Goal: Information Seeking & Learning: Learn about a topic

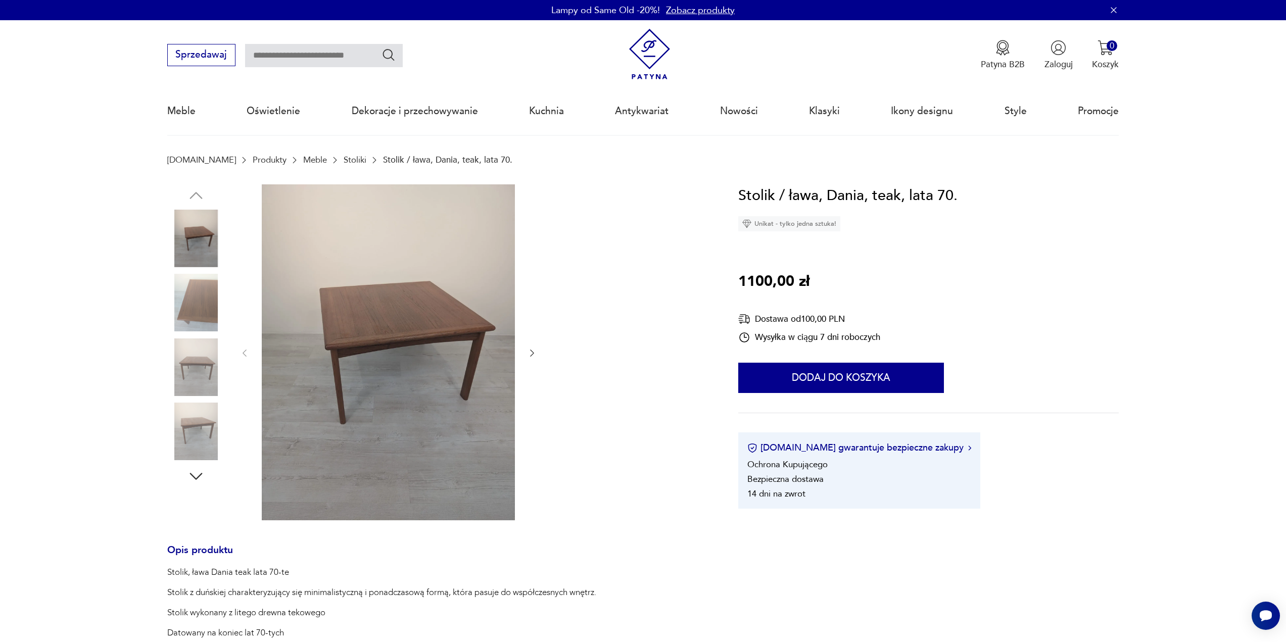
click at [188, 333] on div at bounding box center [196, 336] width 58 height 253
click at [185, 305] on img at bounding box center [196, 303] width 58 height 58
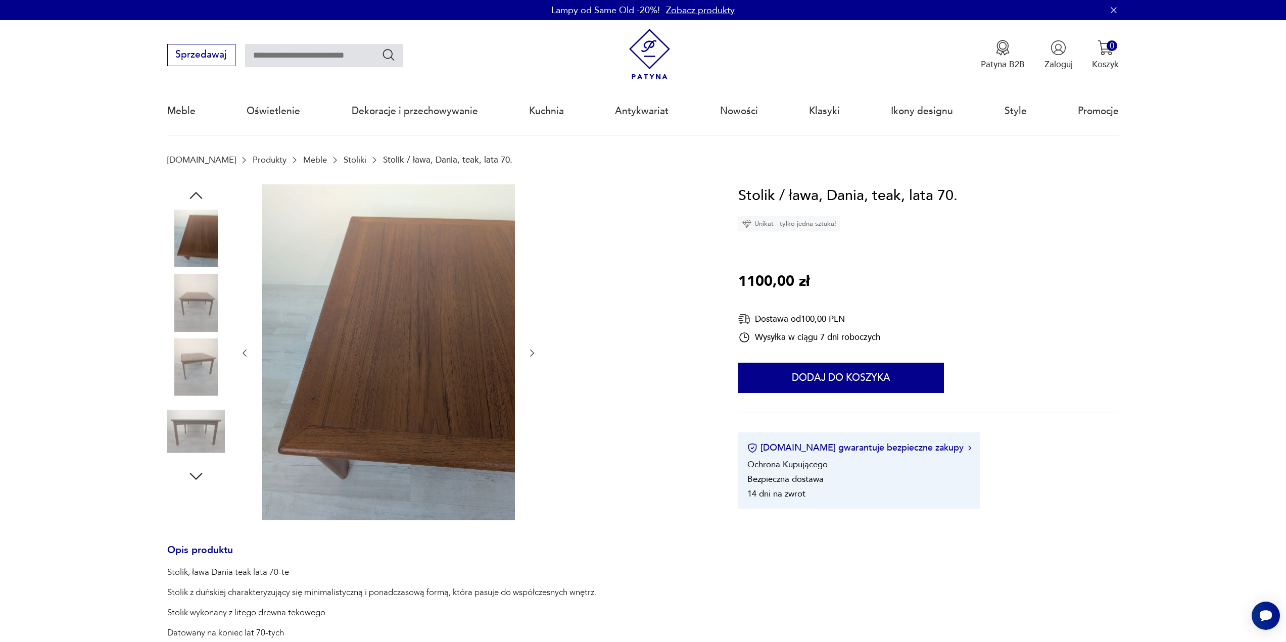
click at [184, 332] on img at bounding box center [196, 303] width 58 height 58
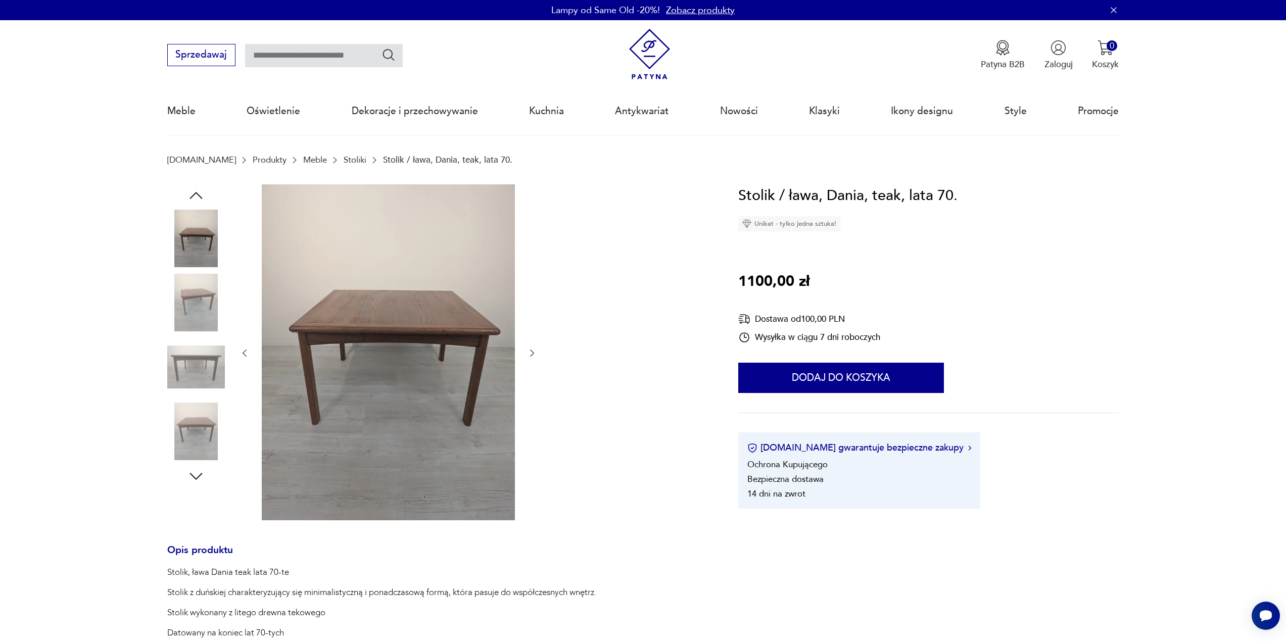
click at [189, 357] on img at bounding box center [196, 368] width 58 height 58
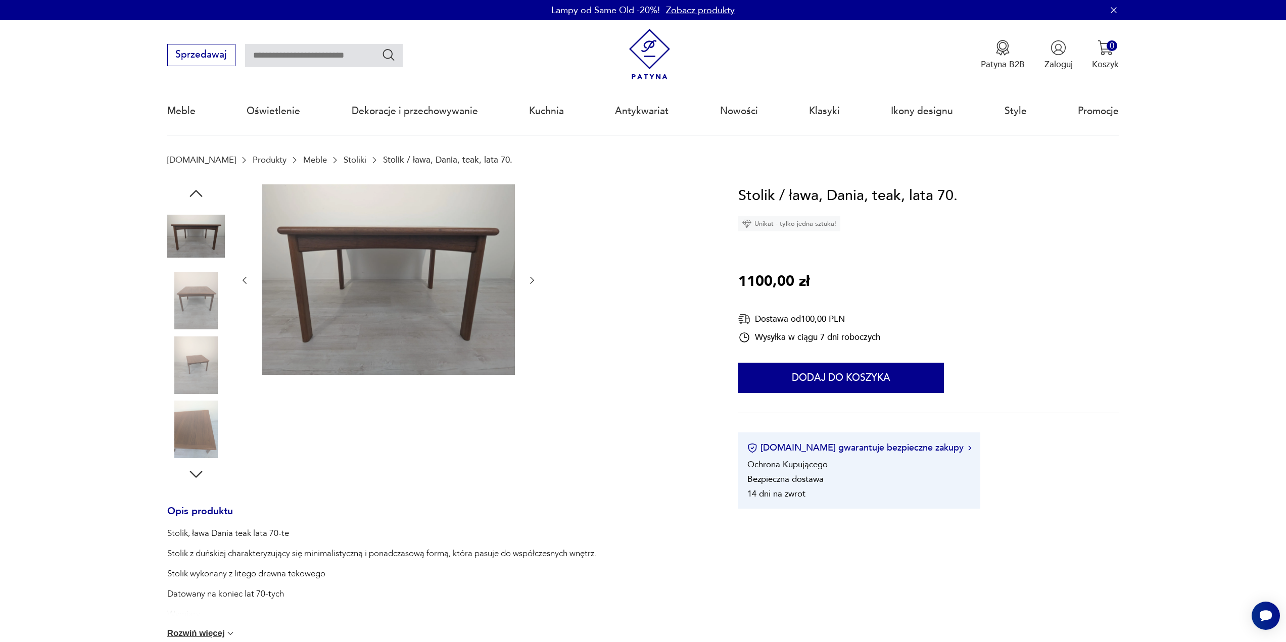
click at [189, 357] on img at bounding box center [196, 366] width 58 height 58
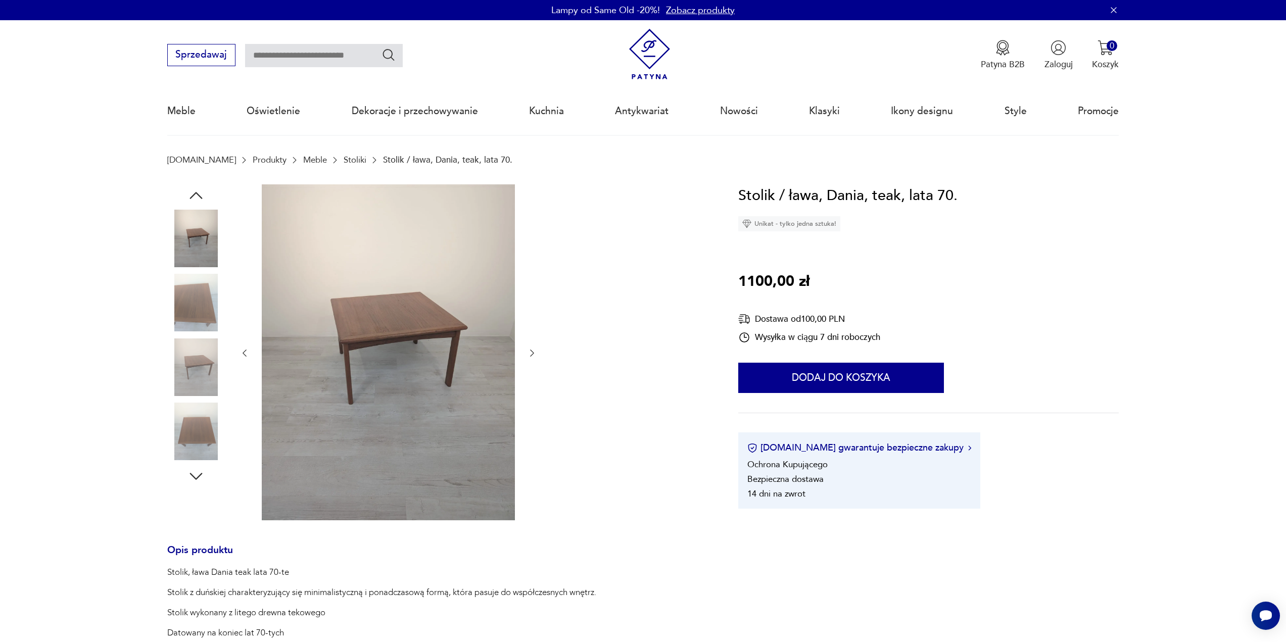
click at [189, 309] on img at bounding box center [196, 303] width 58 height 58
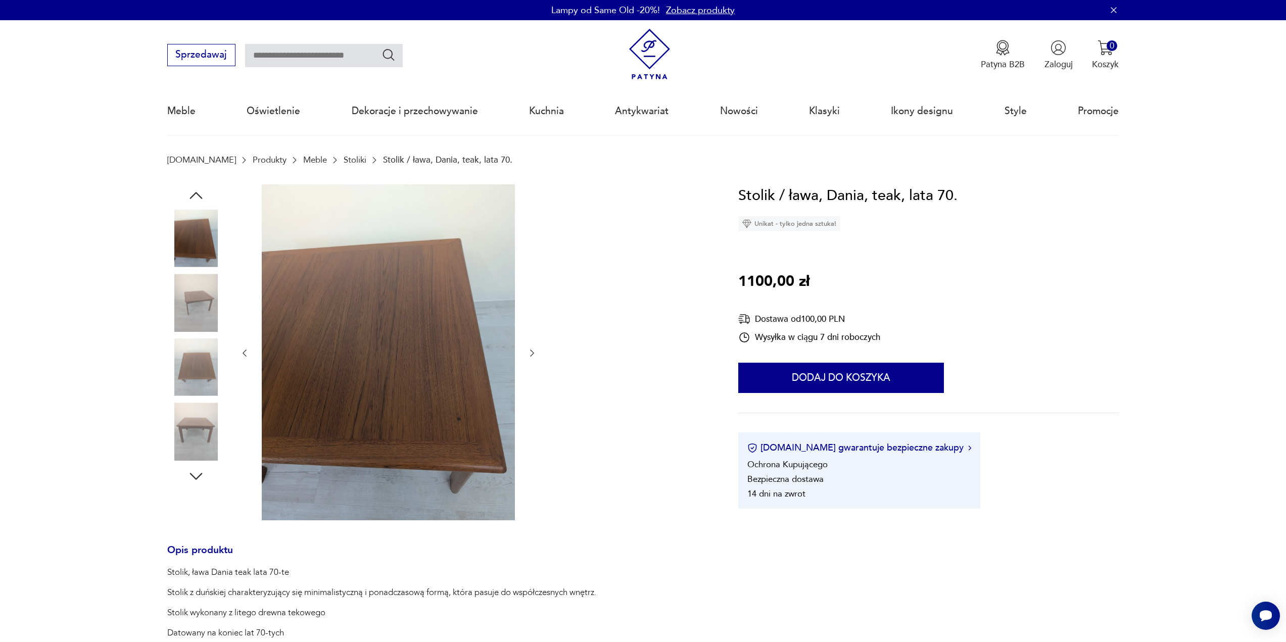
click at [188, 319] on img at bounding box center [196, 303] width 58 height 58
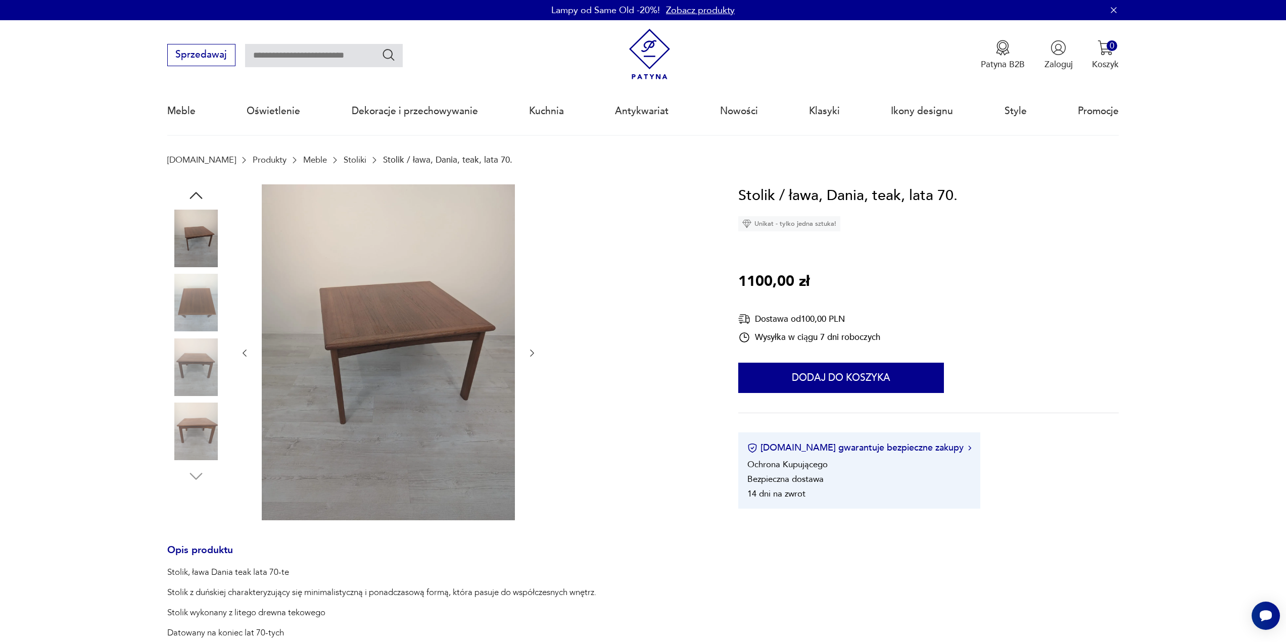
click at [203, 240] on img at bounding box center [196, 239] width 58 height 58
click at [191, 251] on img at bounding box center [196, 239] width 58 height 58
click at [217, 321] on img at bounding box center [196, 303] width 58 height 58
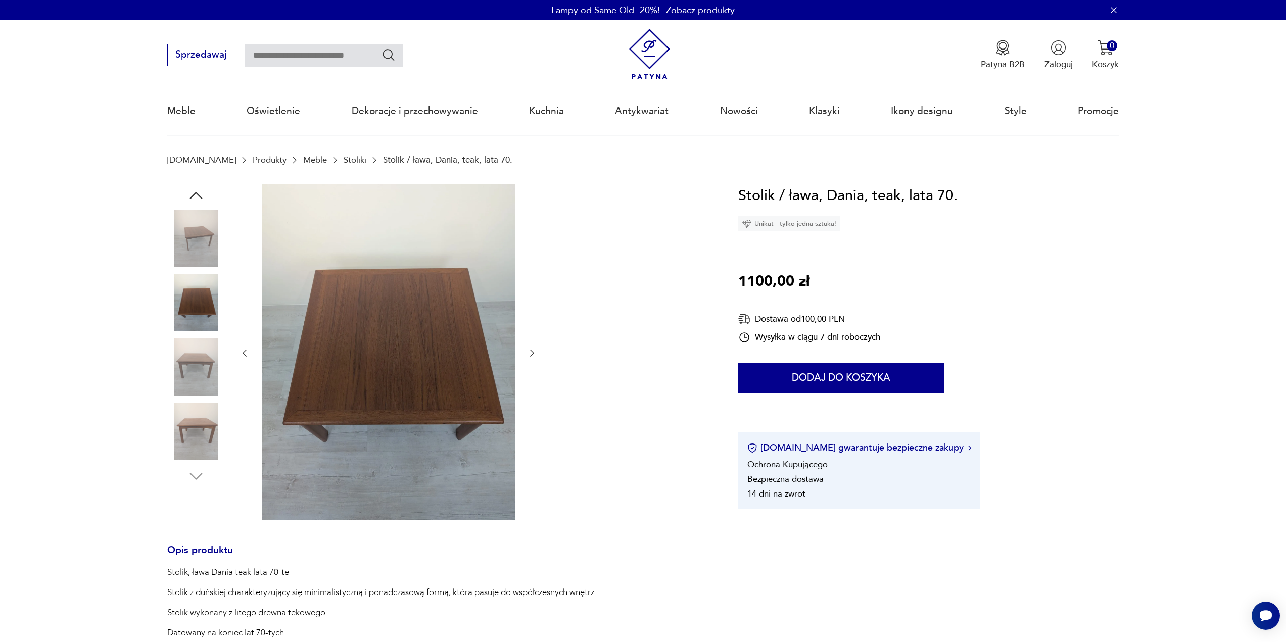
click at [381, 325] on img at bounding box center [388, 353] width 253 height 336
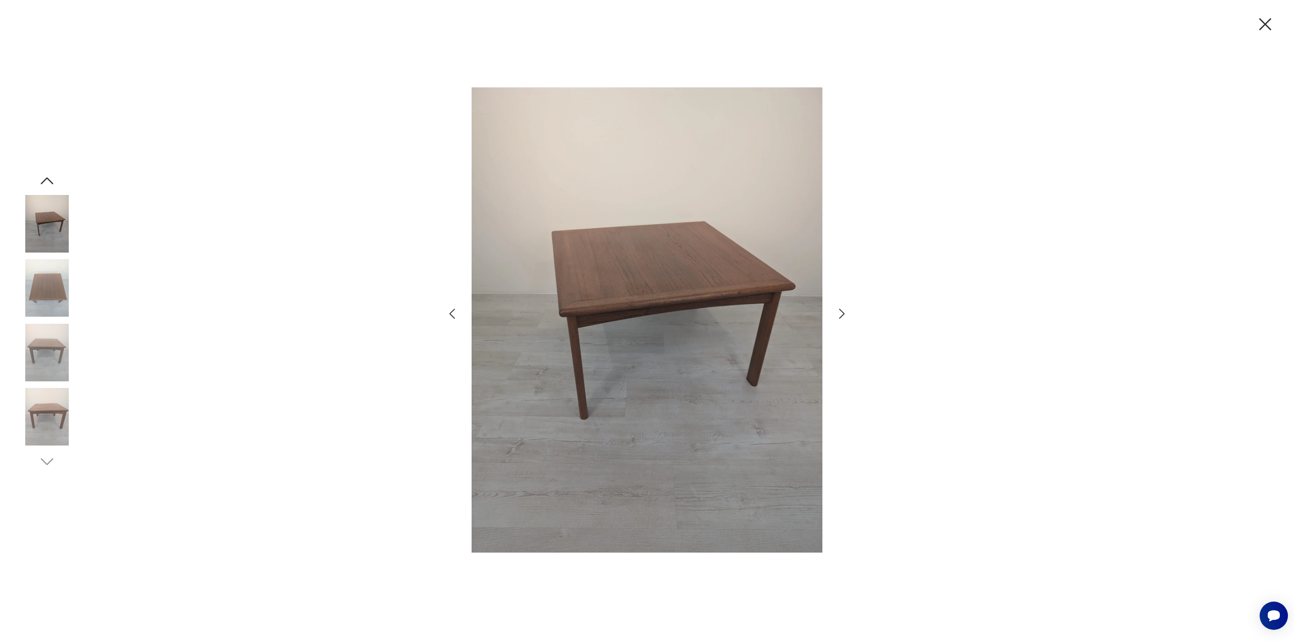
click at [573, 281] on img at bounding box center [647, 320] width 351 height 505
click at [61, 354] on img at bounding box center [47, 353] width 58 height 58
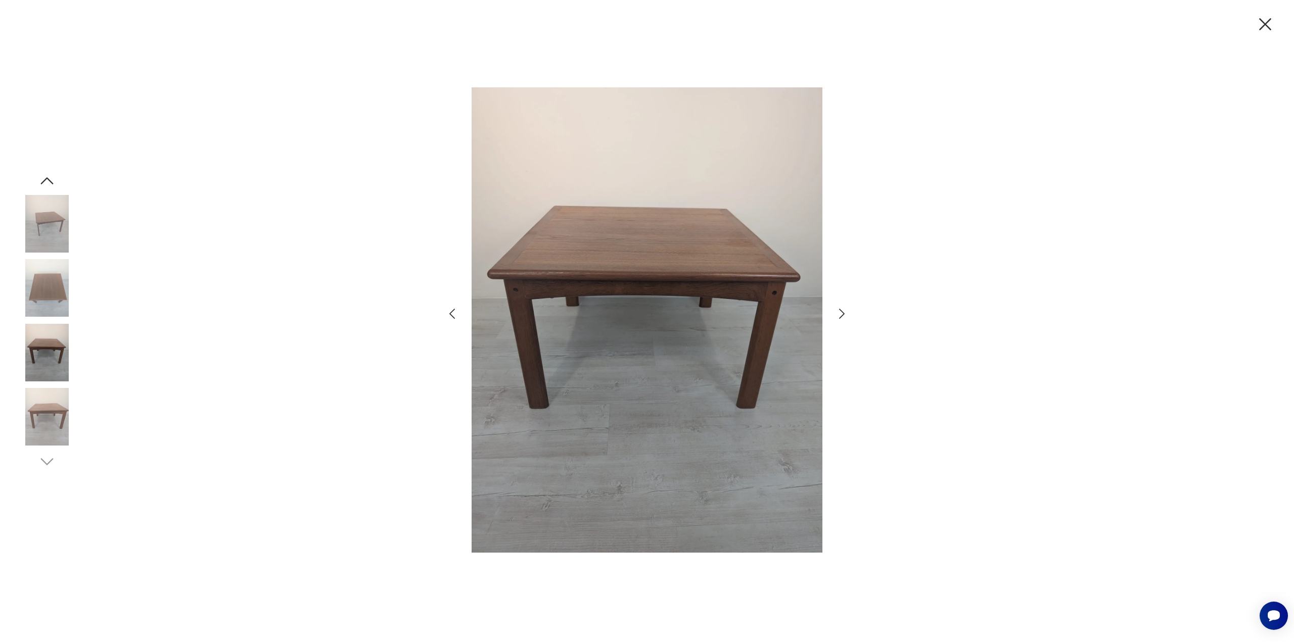
click at [53, 400] on img at bounding box center [47, 417] width 58 height 58
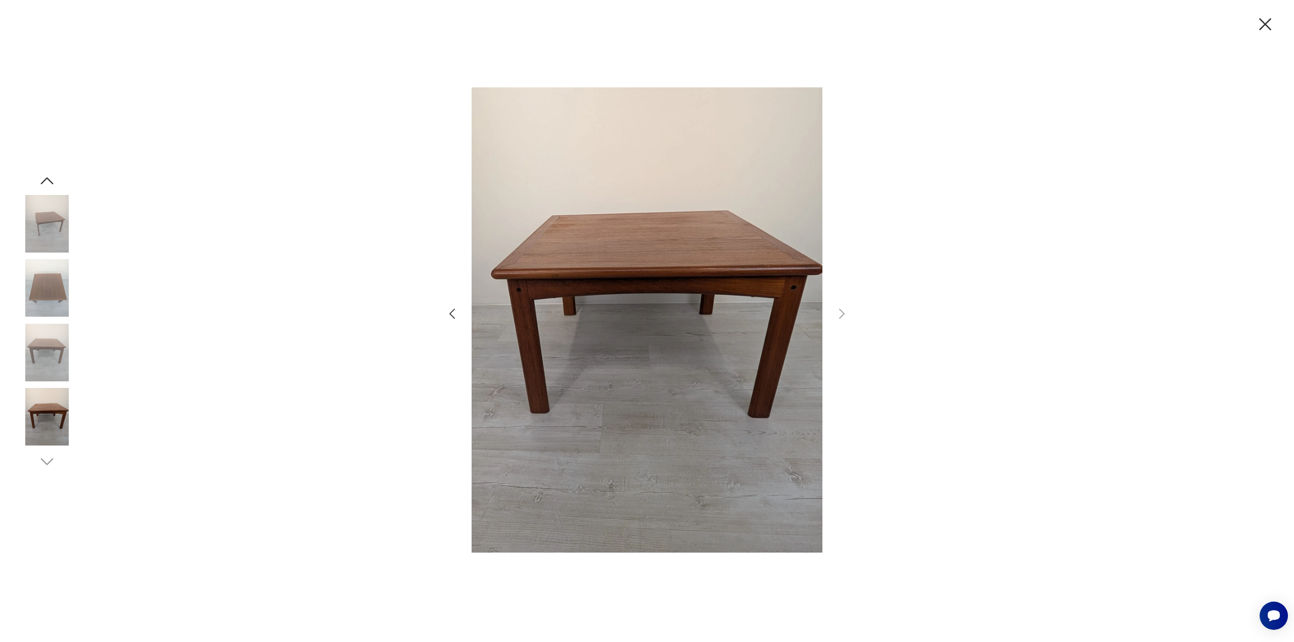
click at [69, 329] on img at bounding box center [47, 353] width 58 height 58
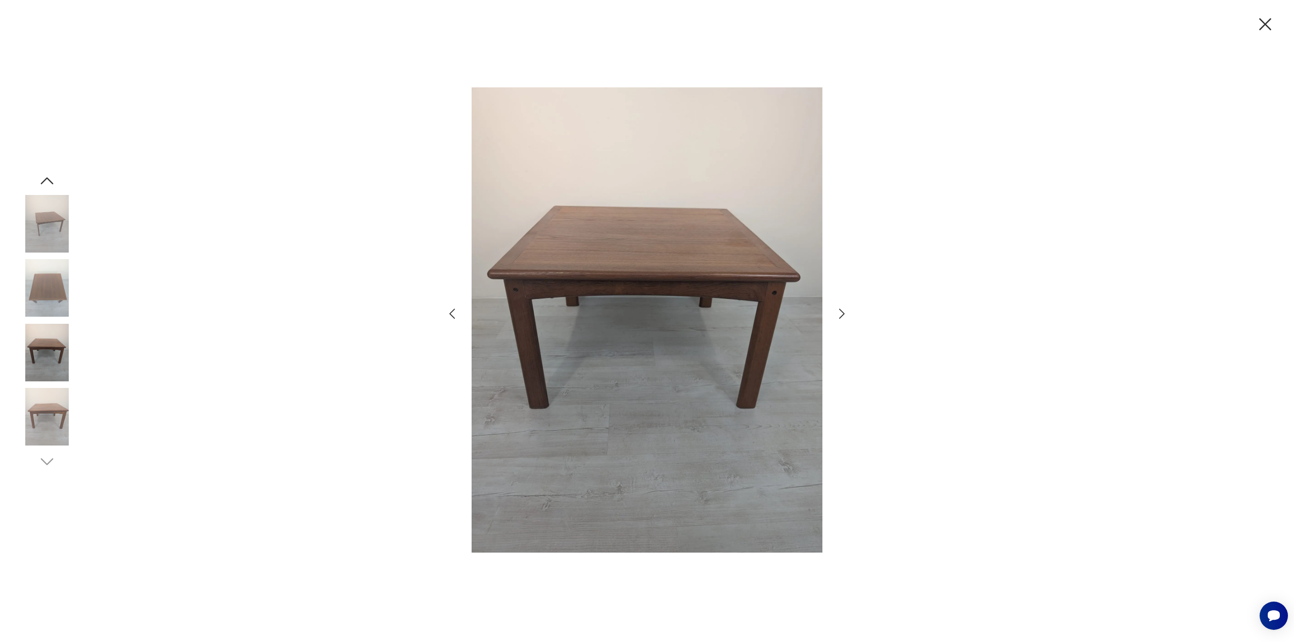
click at [59, 274] on img at bounding box center [47, 288] width 58 height 58
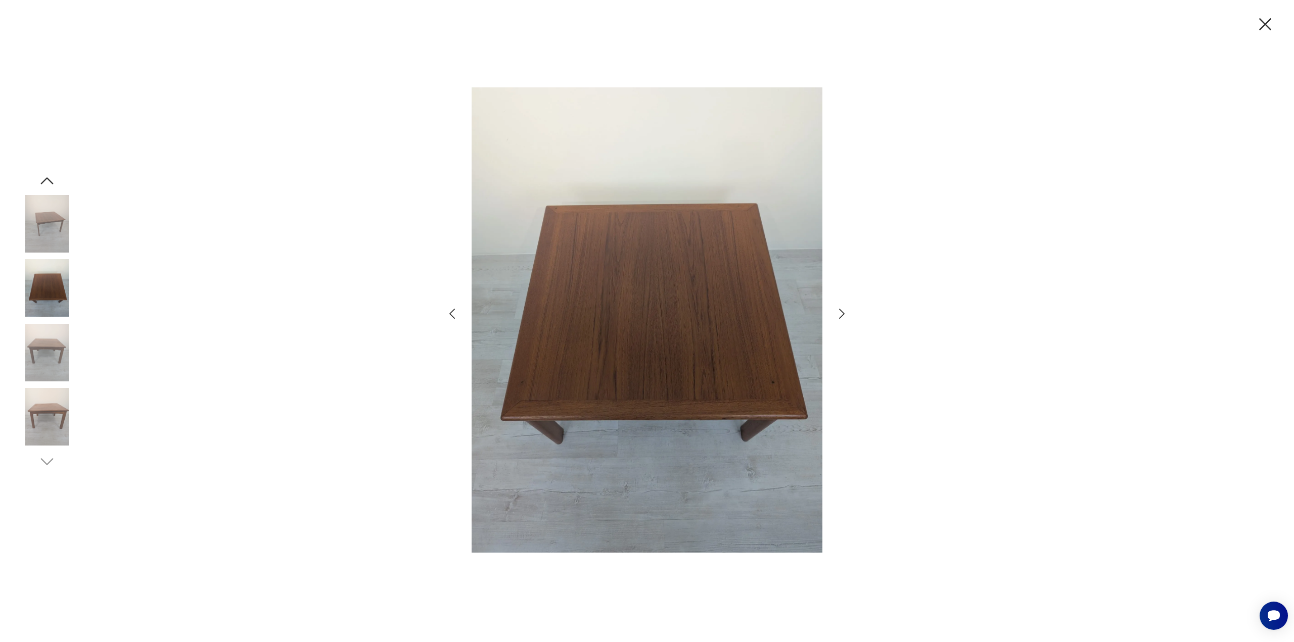
click at [58, 222] on img at bounding box center [47, 224] width 58 height 58
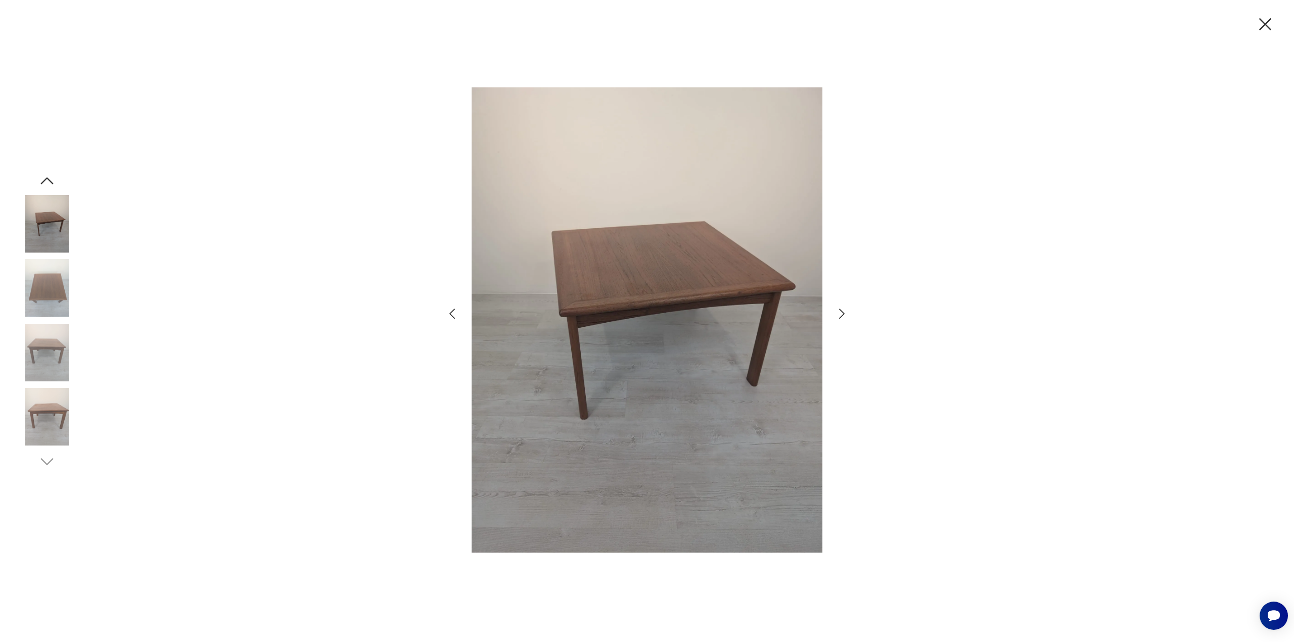
click at [59, 280] on img at bounding box center [47, 288] width 58 height 58
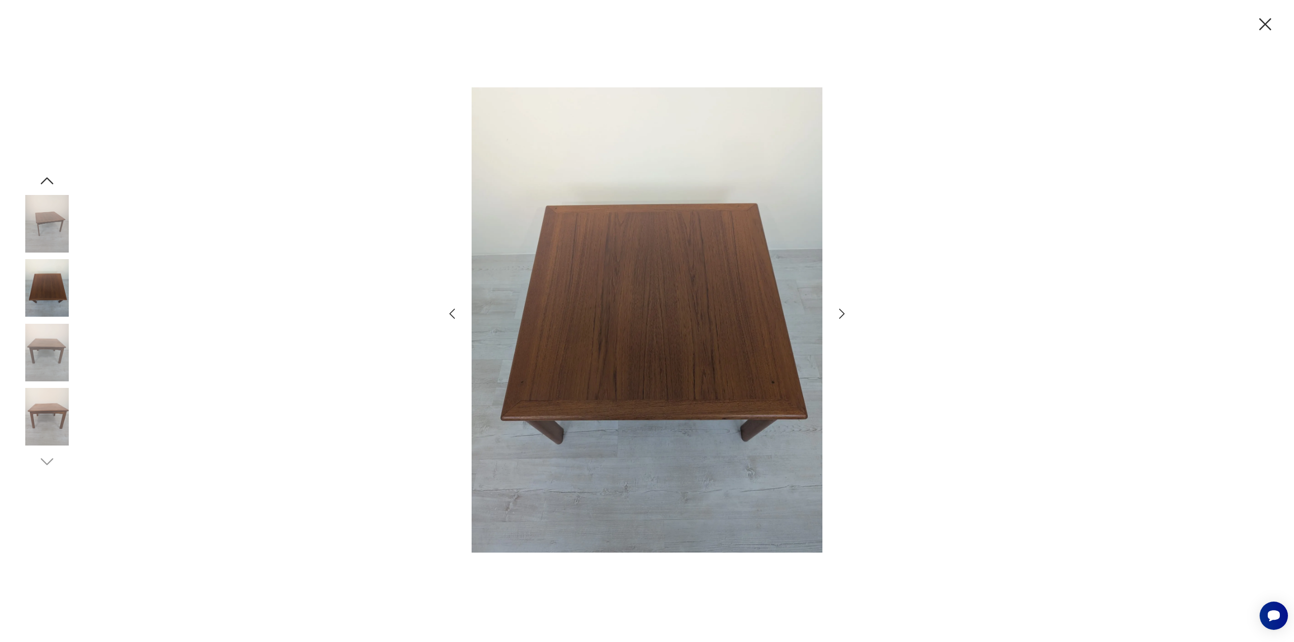
click at [1265, 24] on icon "button" at bounding box center [1265, 24] width 12 height 12
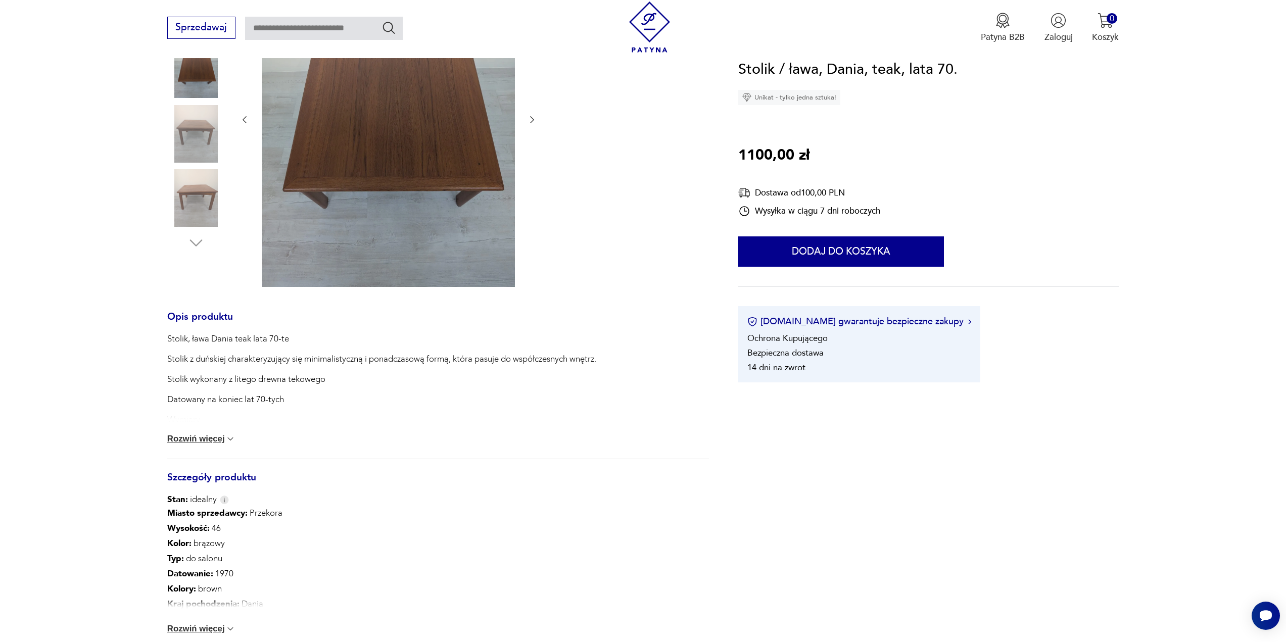
scroll to position [253, 0]
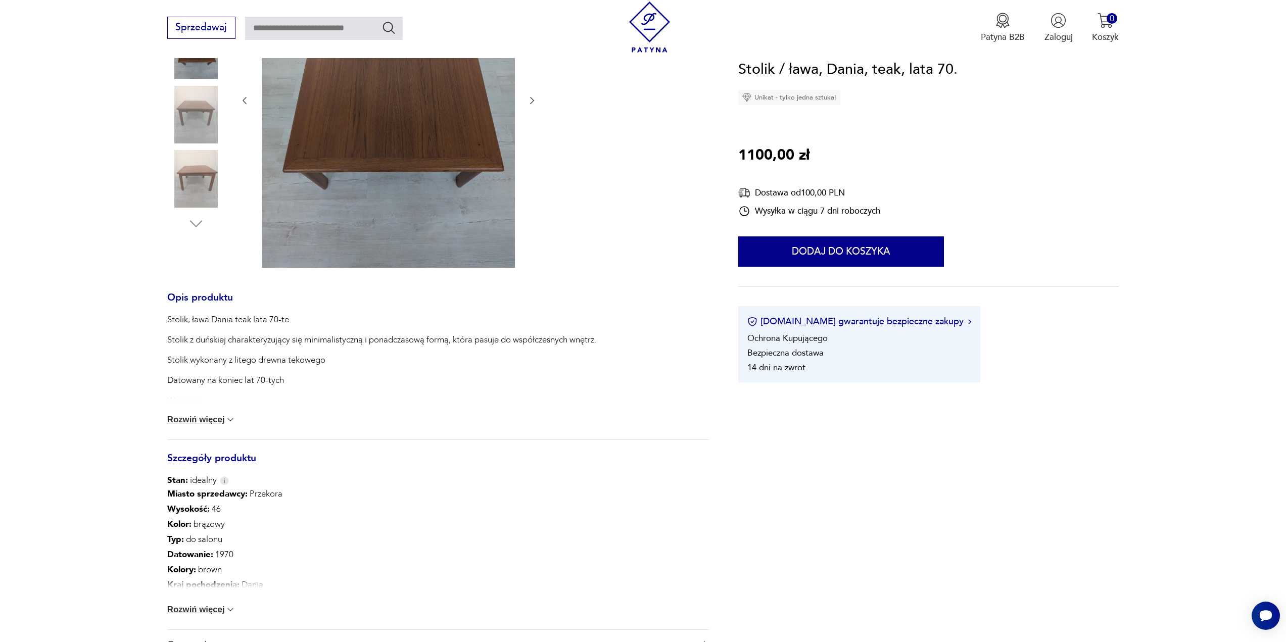
click at [211, 617] on div "Miasto sprzedawcy : Przekora Wysokość : 46 Kolor: brązowy Typ : do salonu Datow…" at bounding box center [438, 558] width 542 height 143
click at [209, 611] on button "Rozwiń więcej" at bounding box center [201, 610] width 69 height 10
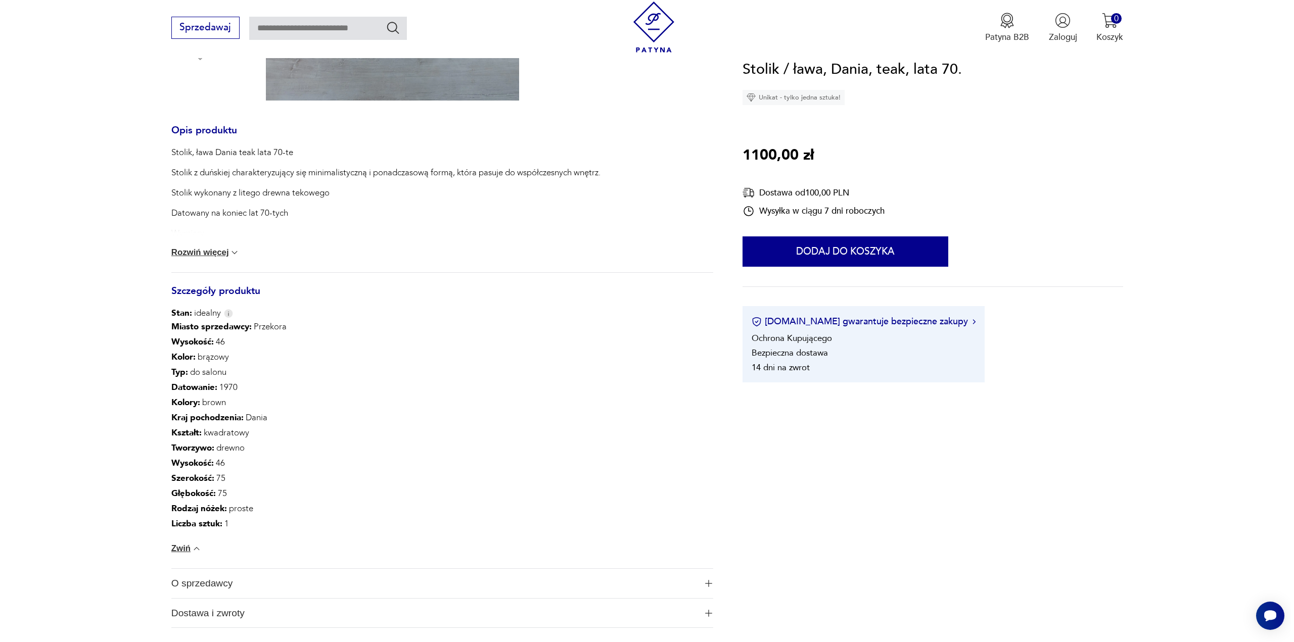
scroll to position [0, 0]
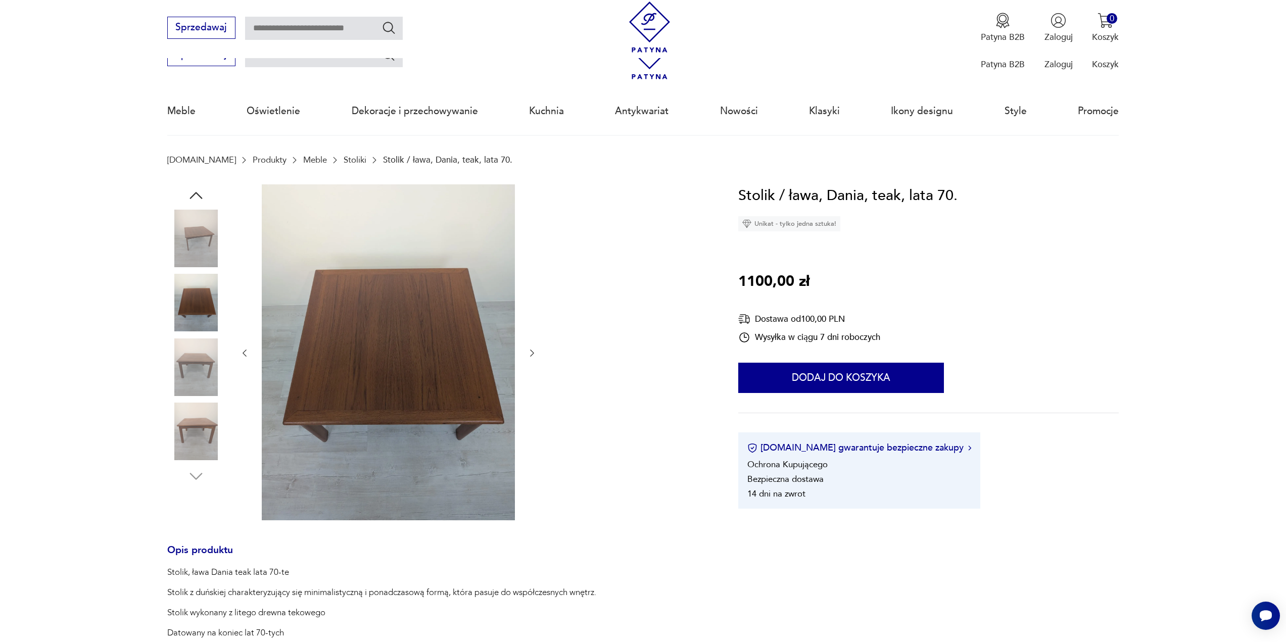
drag, startPoint x: 306, startPoint y: 457, endPoint x: 577, endPoint y: 214, distance: 364.0
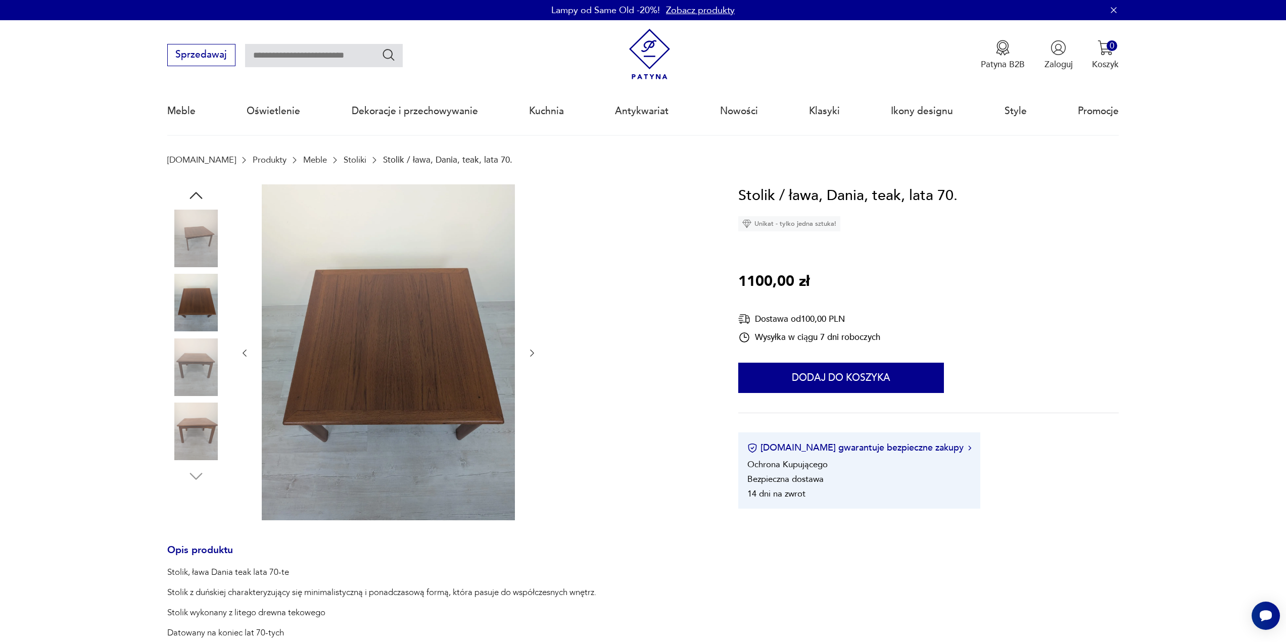
click at [422, 311] on img at bounding box center [388, 353] width 253 height 336
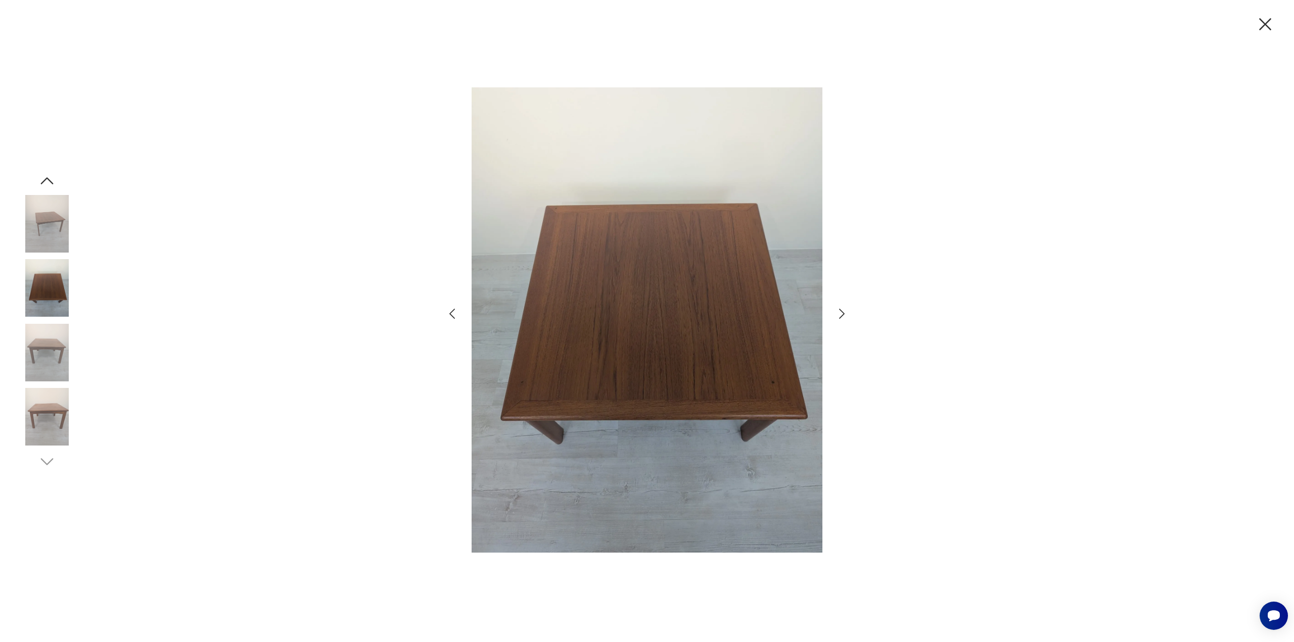
click at [52, 290] on img at bounding box center [47, 288] width 58 height 58
click at [52, 354] on img at bounding box center [47, 353] width 58 height 58
